Goal: Transaction & Acquisition: Obtain resource

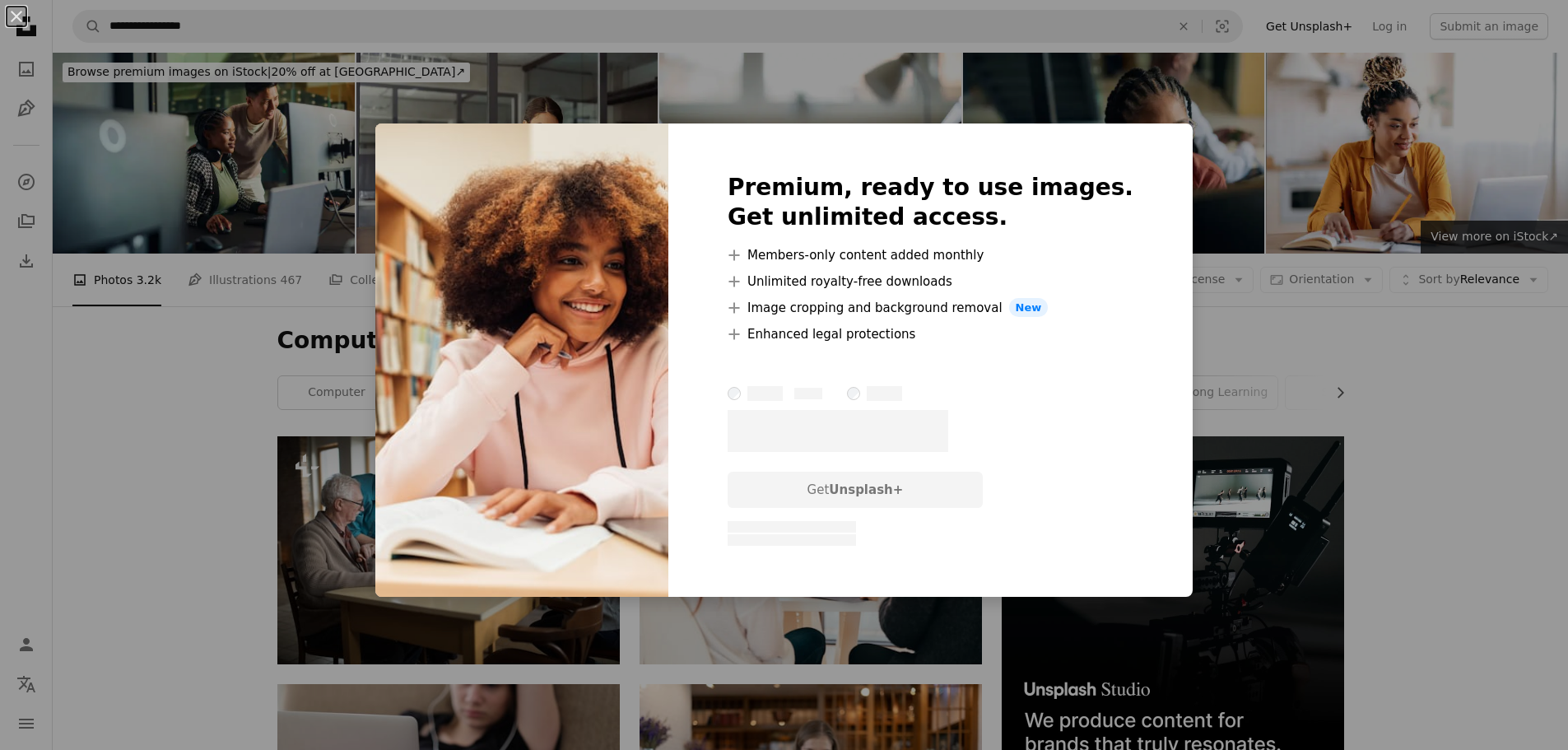
scroll to position [1070, 0]
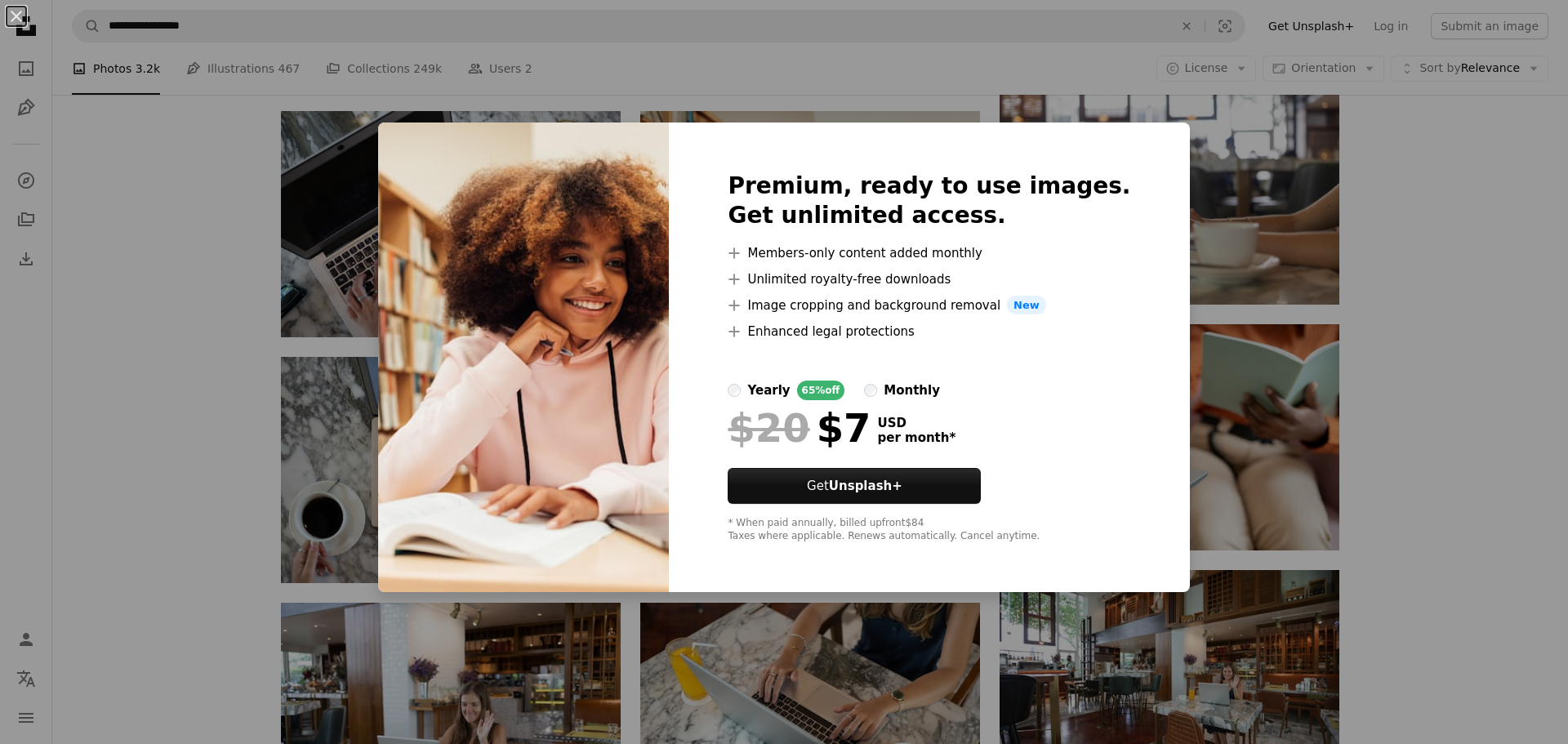
click at [924, 392] on div "monthly" at bounding box center [912, 390] width 56 height 20
click at [1491, 198] on div "An X shape Premium, ready to use images. Get unlimited access. A plus sign Memb…" at bounding box center [784, 372] width 1568 height 744
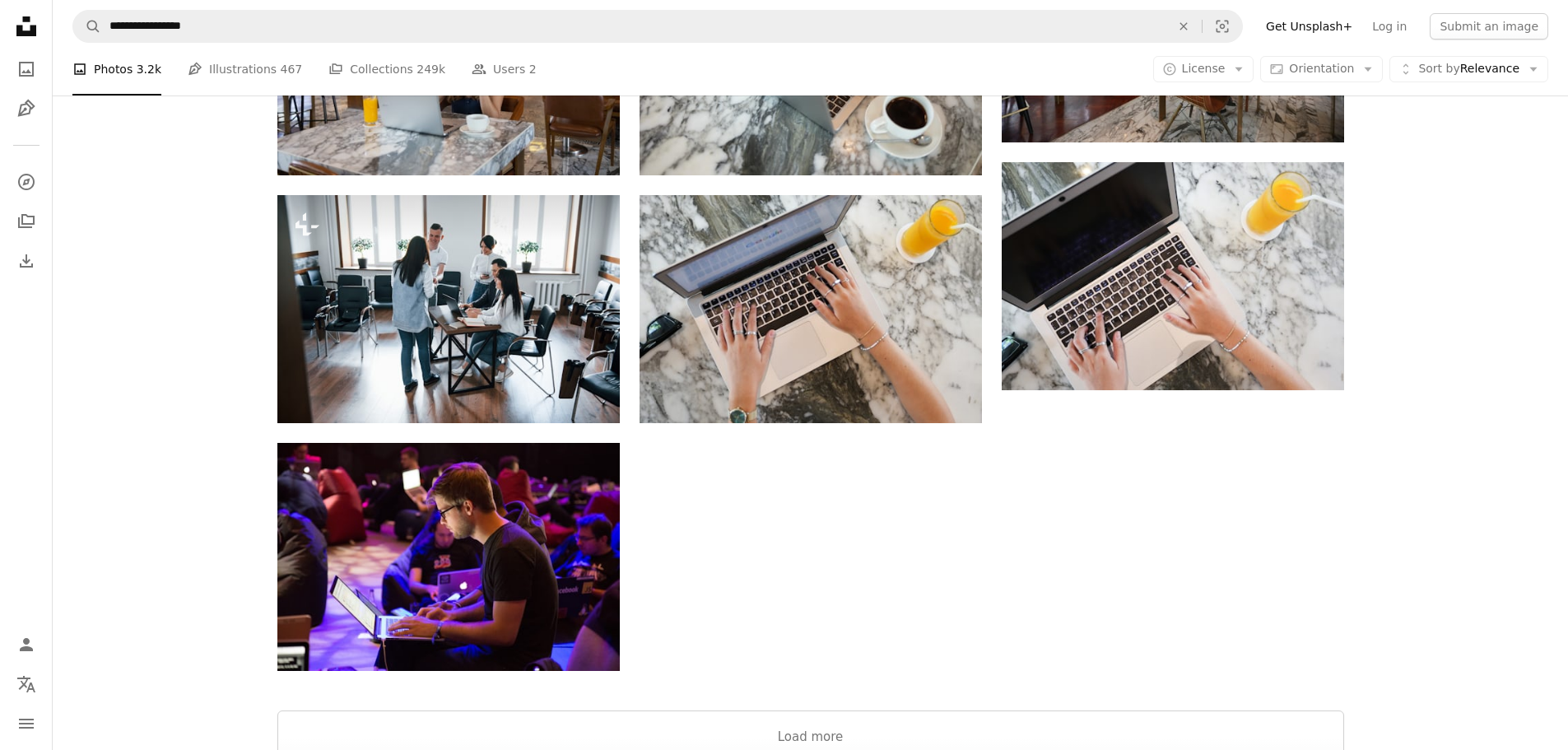
scroll to position [2058, 0]
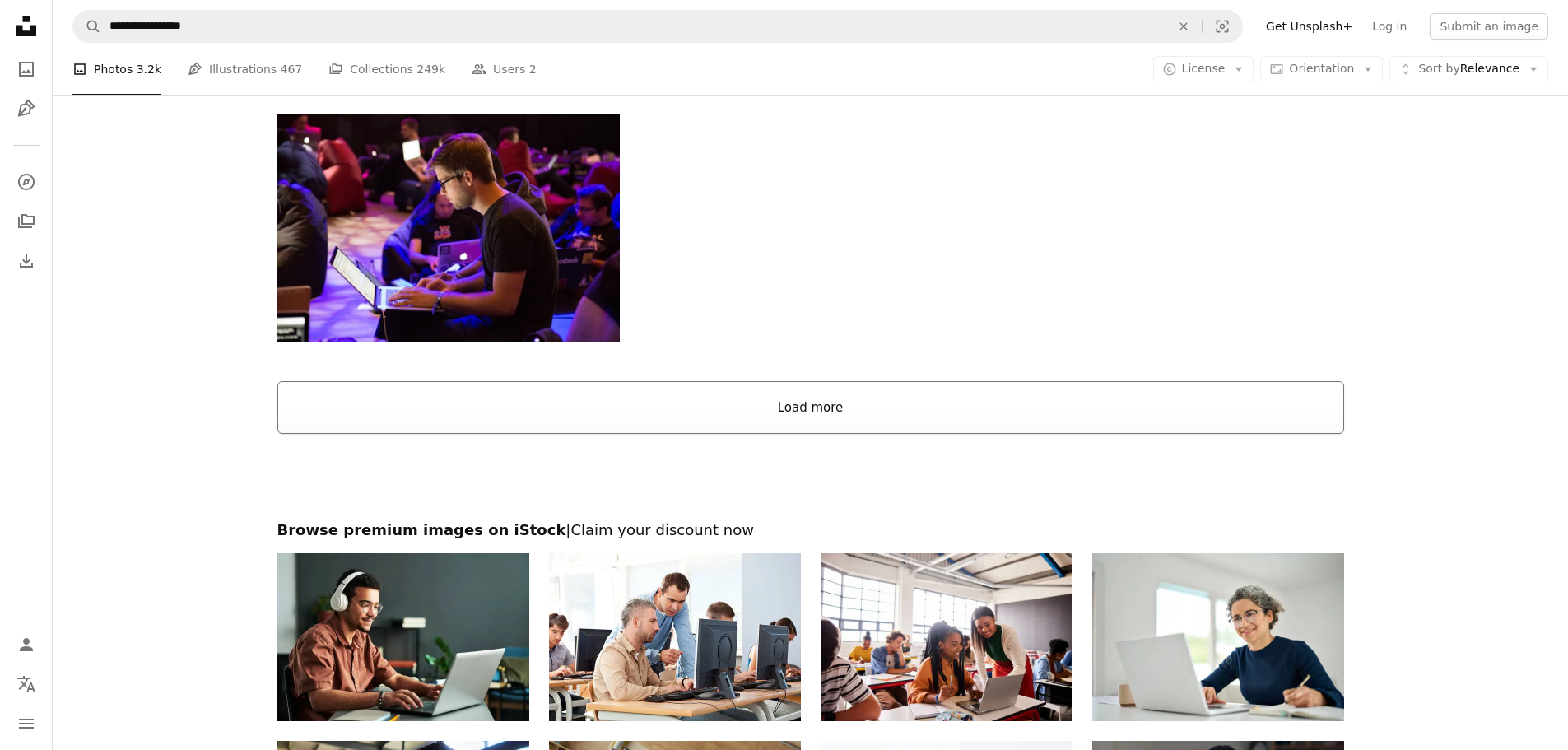
click at [759, 407] on button "Load more" at bounding box center [810, 408] width 1066 height 53
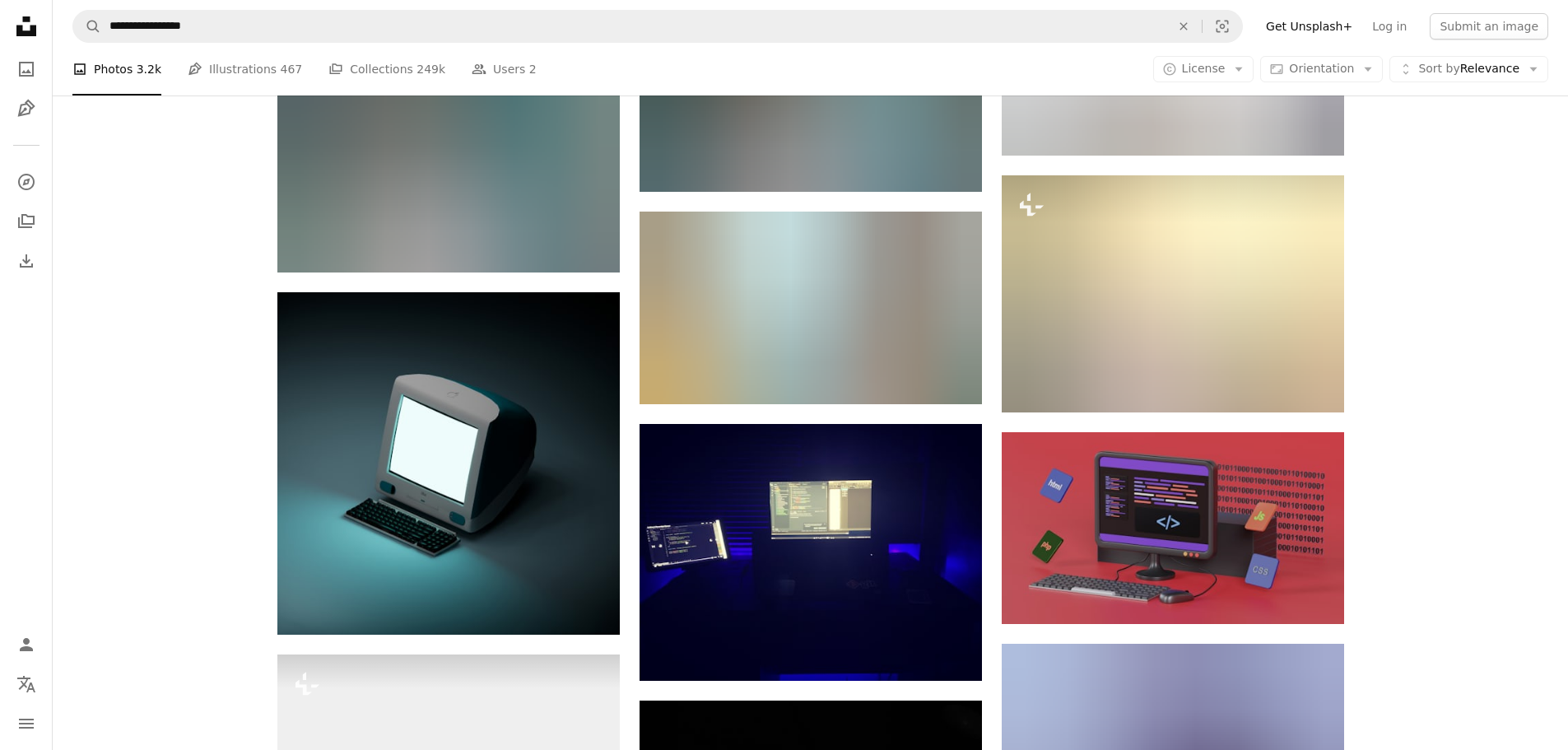
scroll to position [0, 0]
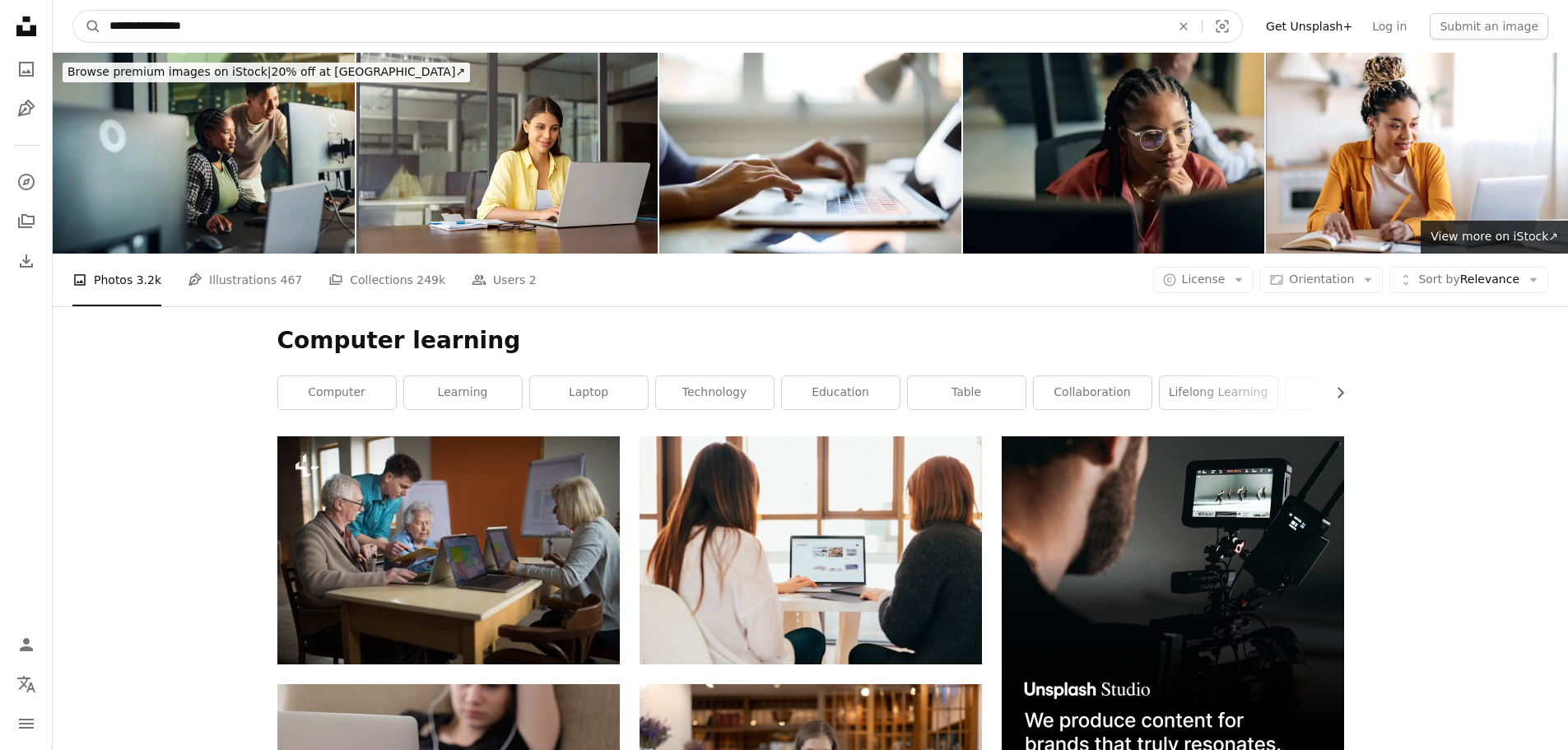
drag, startPoint x: 58, startPoint y: 18, endPoint x: 4, endPoint y: 12, distance: 54.3
type input "**********"
click button "A magnifying glass" at bounding box center [87, 25] width 28 height 31
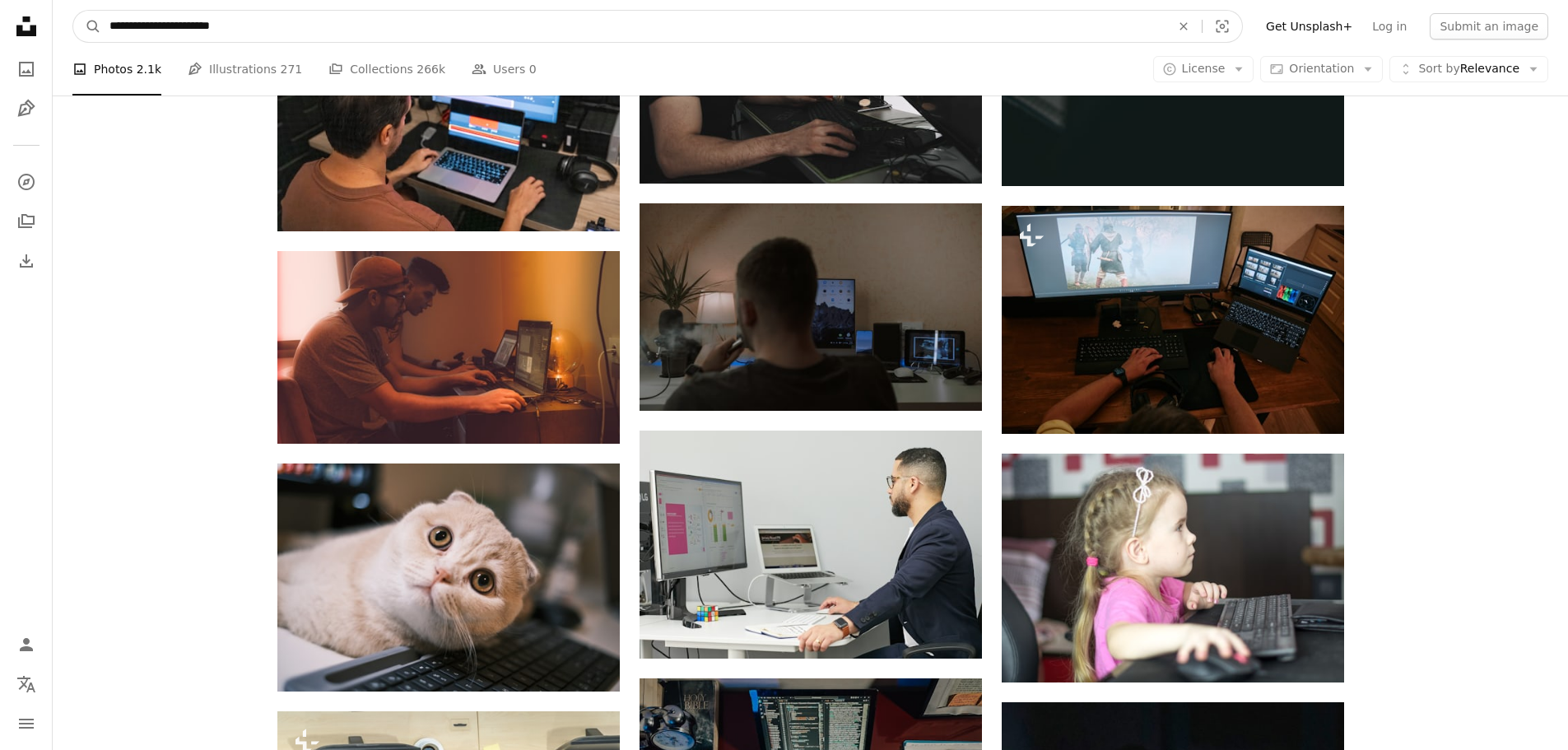
scroll to position [6190, 0]
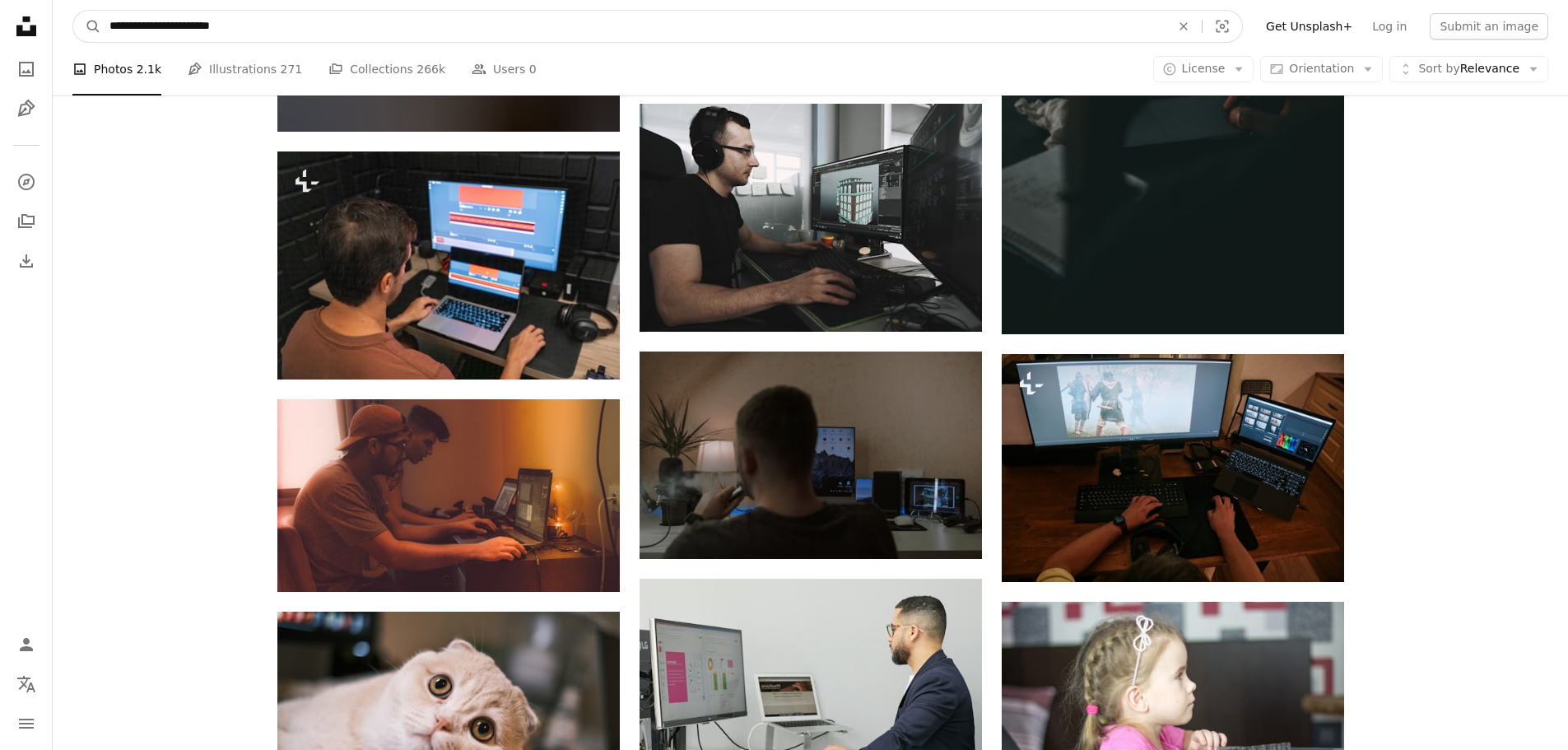
drag, startPoint x: 309, startPoint y: 18, endPoint x: -56, endPoint y: 1, distance: 365.4
